Goal: Entertainment & Leisure: Consume media (video, audio)

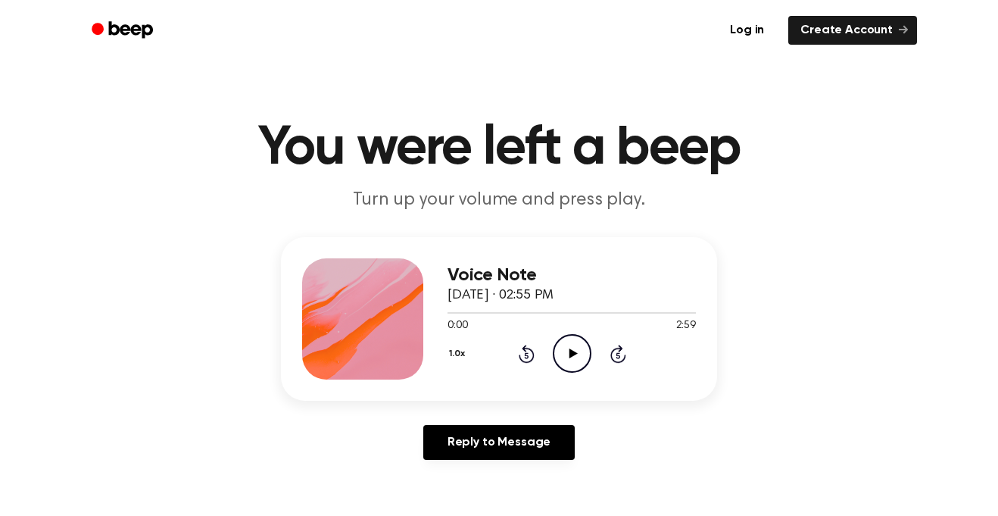
click at [573, 347] on icon "Play Audio" at bounding box center [572, 353] width 39 height 39
click at [573, 347] on icon "Pause Audio" at bounding box center [572, 353] width 39 height 39
click at [575, 360] on icon "Play Audio" at bounding box center [572, 353] width 39 height 39
click at [575, 360] on icon "Pause Audio" at bounding box center [572, 353] width 39 height 39
click at [575, 360] on icon "Play Audio" at bounding box center [572, 353] width 39 height 39
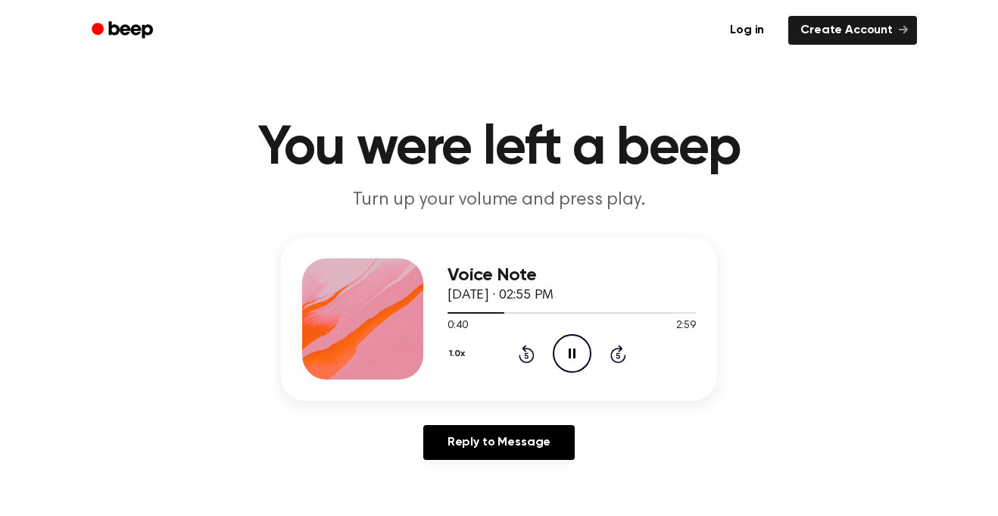
click at [575, 360] on icon "Pause Audio" at bounding box center [572, 353] width 39 height 39
click at [575, 360] on icon "Play Audio" at bounding box center [572, 353] width 39 height 39
click at [575, 360] on icon "Pause Audio" at bounding box center [572, 353] width 39 height 39
click at [575, 360] on icon "Play Audio" at bounding box center [572, 353] width 39 height 39
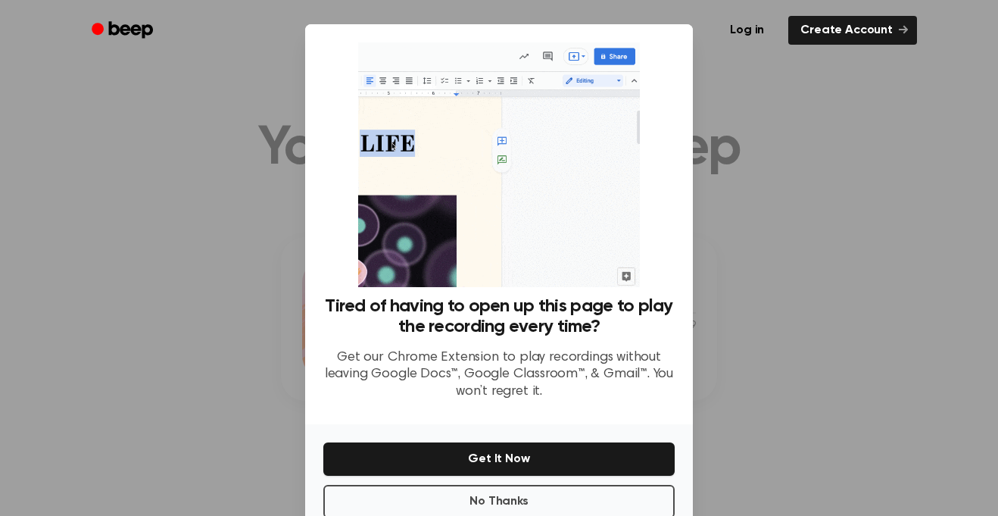
click at [218, 222] on div at bounding box center [499, 258] width 998 height 516
click at [548, 493] on button "No Thanks" at bounding box center [498, 501] width 351 height 33
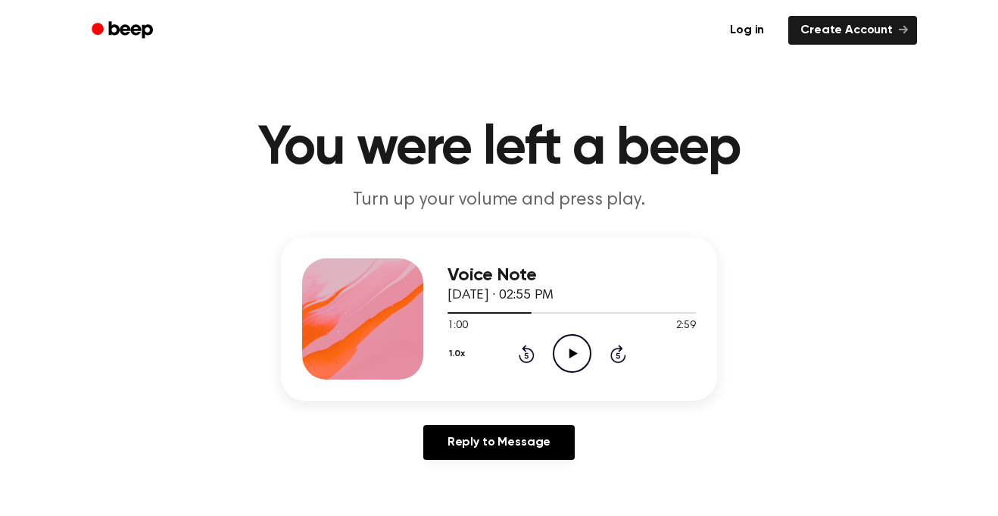
click at [579, 367] on icon "Play Audio" at bounding box center [572, 353] width 39 height 39
click at [579, 367] on icon "Pause Audio" at bounding box center [572, 353] width 39 height 39
click at [579, 367] on icon "Play Audio" at bounding box center [572, 353] width 39 height 39
click at [535, 351] on div "1.0x Rewind 5 seconds Pause Audio Skip 5 seconds" at bounding box center [572, 353] width 248 height 39
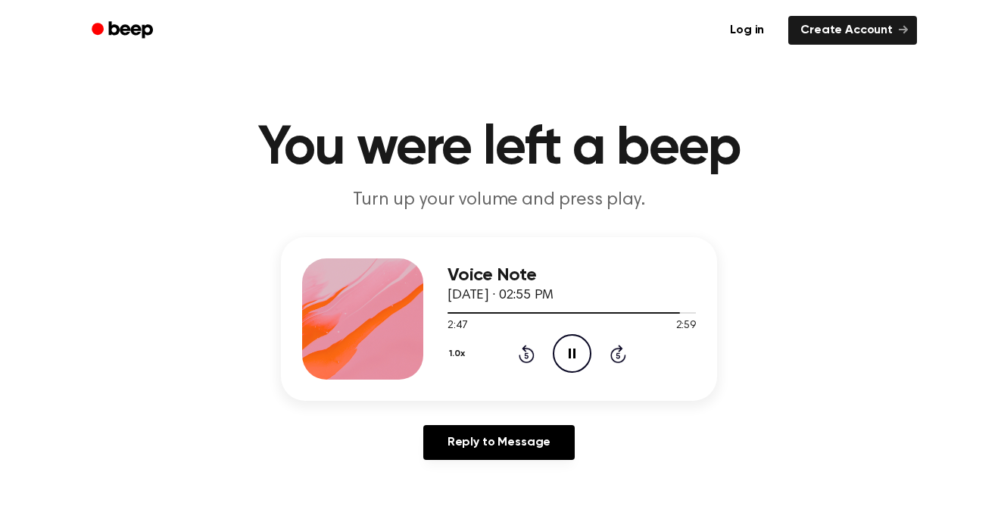
click at [526, 350] on icon "Rewind 5 seconds" at bounding box center [526, 354] width 17 height 20
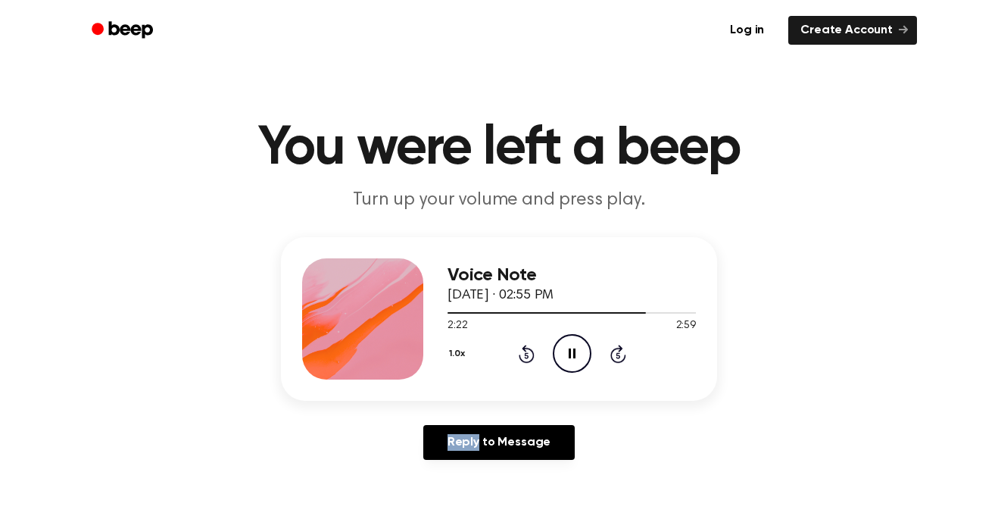
click at [526, 350] on icon "Rewind 5 seconds" at bounding box center [526, 354] width 17 height 20
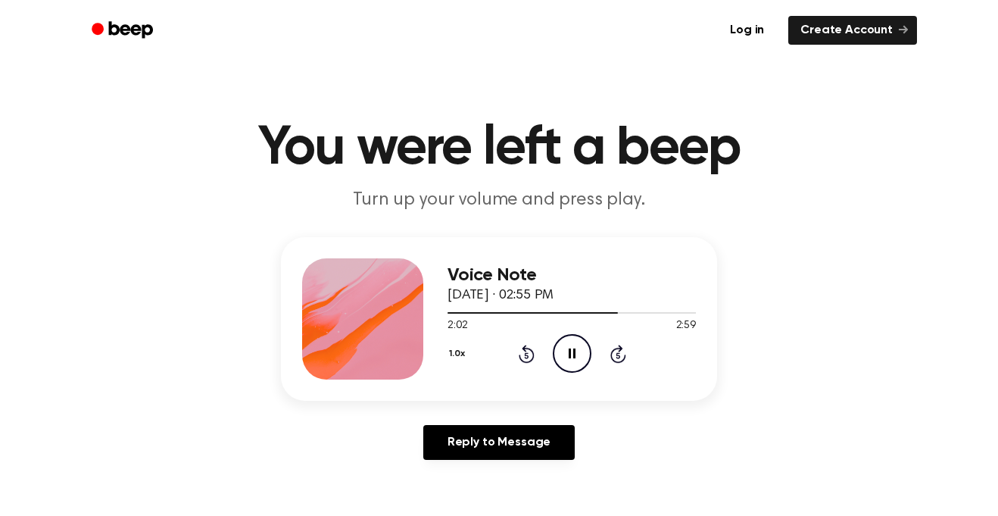
click at [526, 350] on icon "Rewind 5 seconds" at bounding box center [526, 354] width 17 height 20
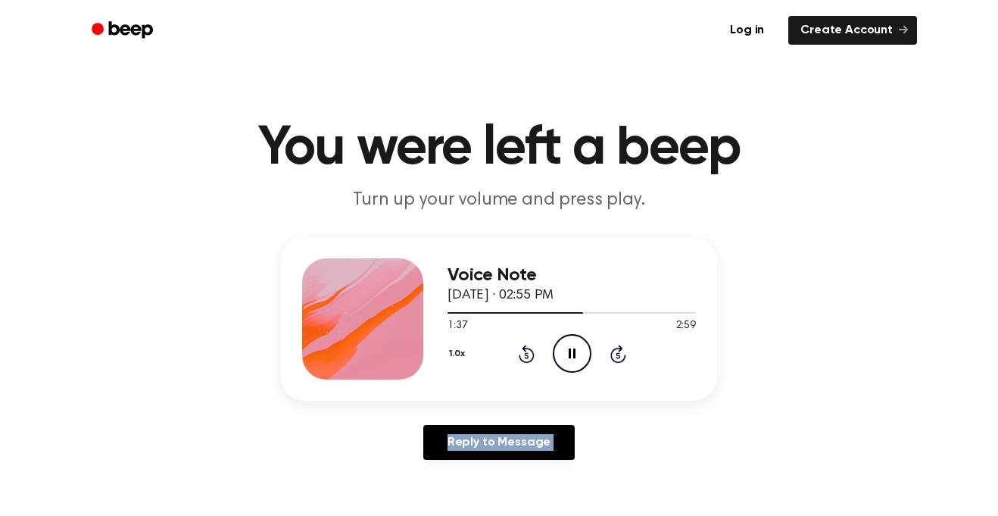
click at [526, 350] on icon "Rewind 5 seconds" at bounding box center [526, 354] width 17 height 20
click at [580, 346] on icon "Pause Audio" at bounding box center [572, 353] width 39 height 39
click at [580, 346] on icon "Play Audio" at bounding box center [572, 353] width 39 height 39
click at [620, 358] on icon "Skip 5 seconds" at bounding box center [618, 354] width 17 height 20
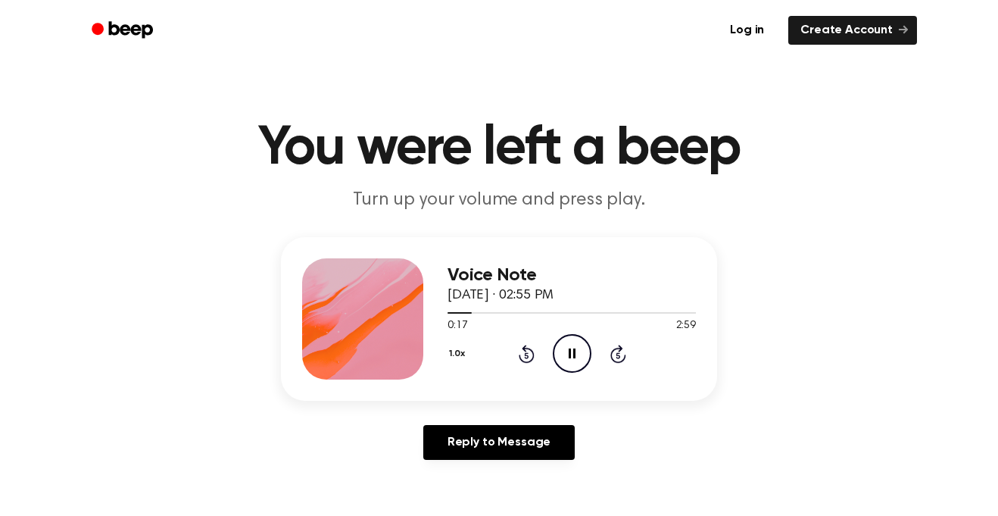
click at [620, 358] on icon "Skip 5 seconds" at bounding box center [618, 354] width 17 height 20
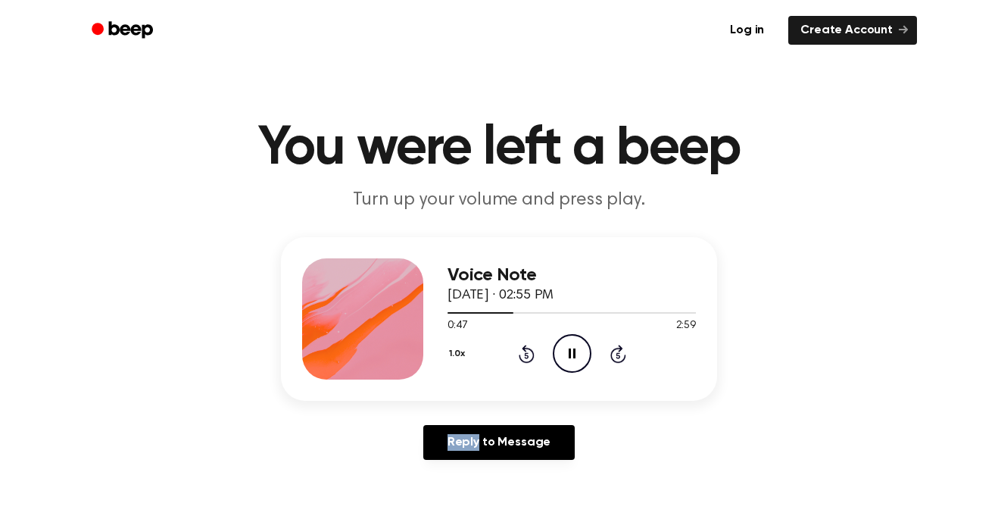
click at [620, 358] on icon "Skip 5 seconds" at bounding box center [618, 354] width 17 height 20
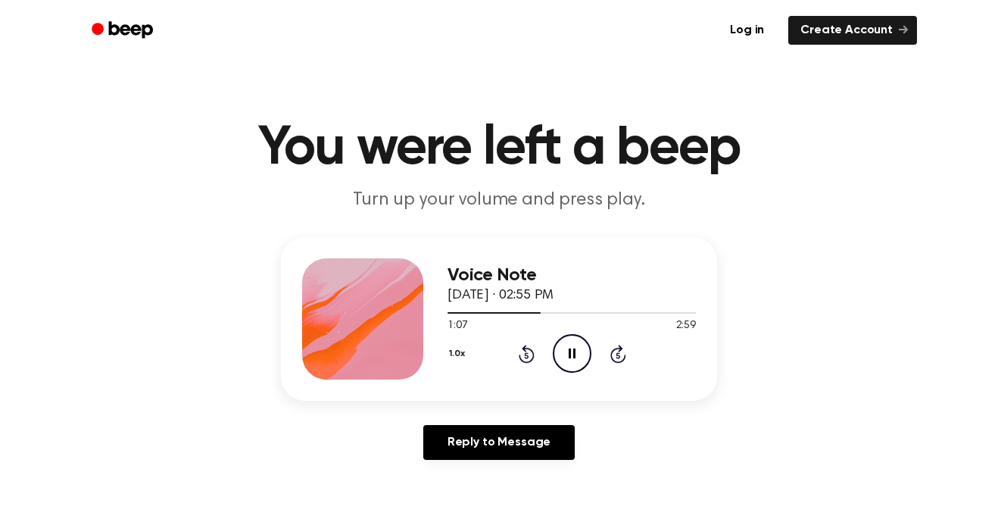
click at [620, 358] on icon "Skip 5 seconds" at bounding box center [618, 354] width 17 height 20
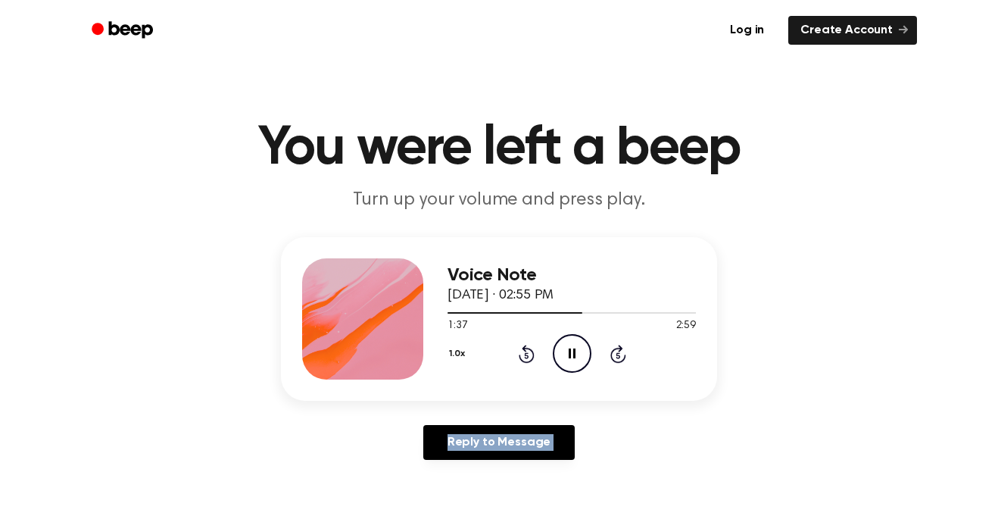
click at [620, 358] on icon "Skip 5 seconds" at bounding box center [618, 354] width 17 height 20
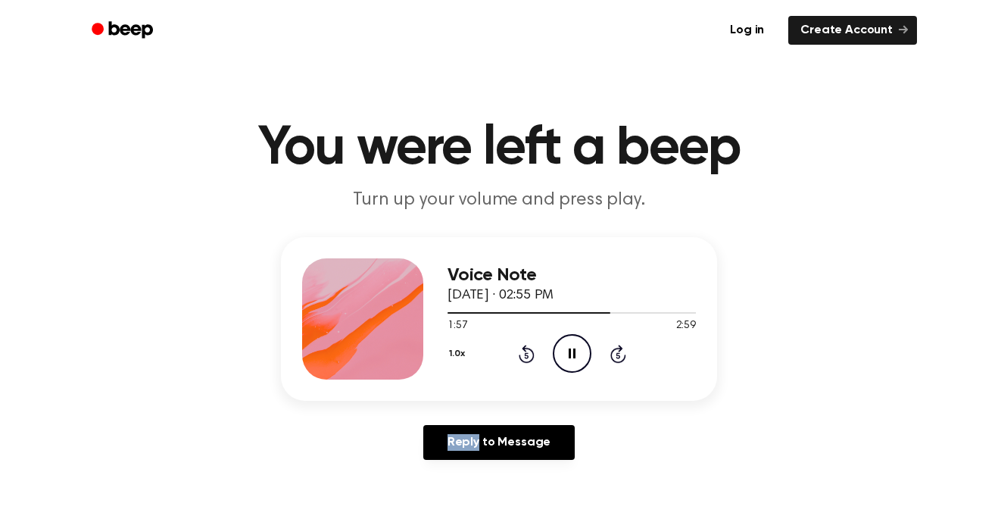
click at [620, 358] on icon "Skip 5 seconds" at bounding box center [618, 354] width 17 height 20
click at [825, 320] on div "Voice Note [DATE] · 02:55 PM 2:24 2:59 Your browser does not support the [objec…" at bounding box center [499, 354] width 962 height 235
